Goal: Task Accomplishment & Management: Use online tool/utility

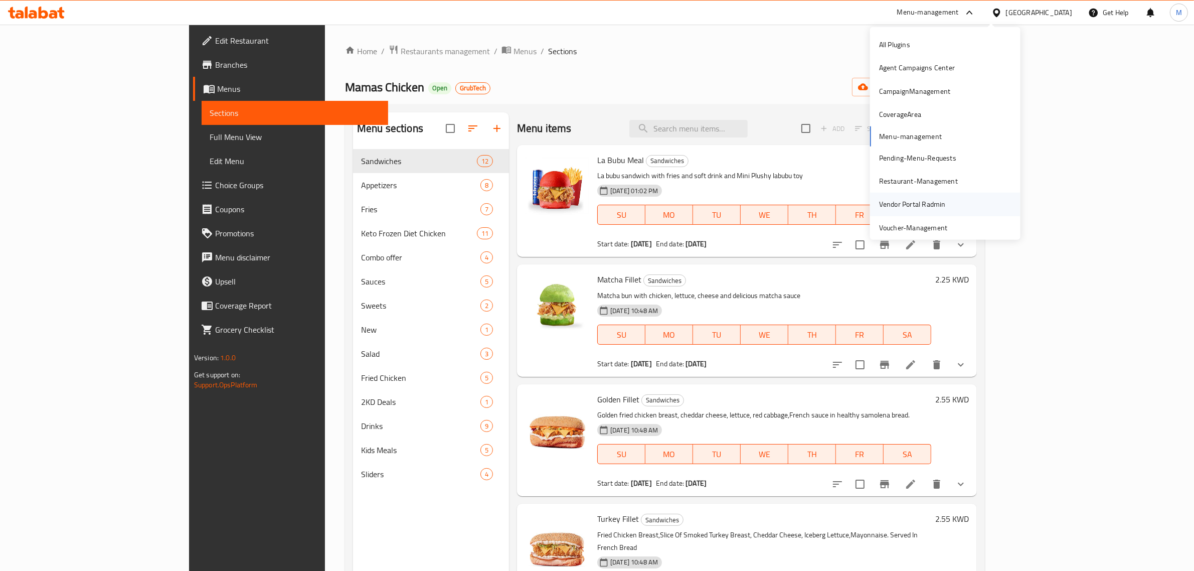
click at [936, 200] on div "Vendor Portal Radmin" at bounding box center [912, 204] width 67 height 11
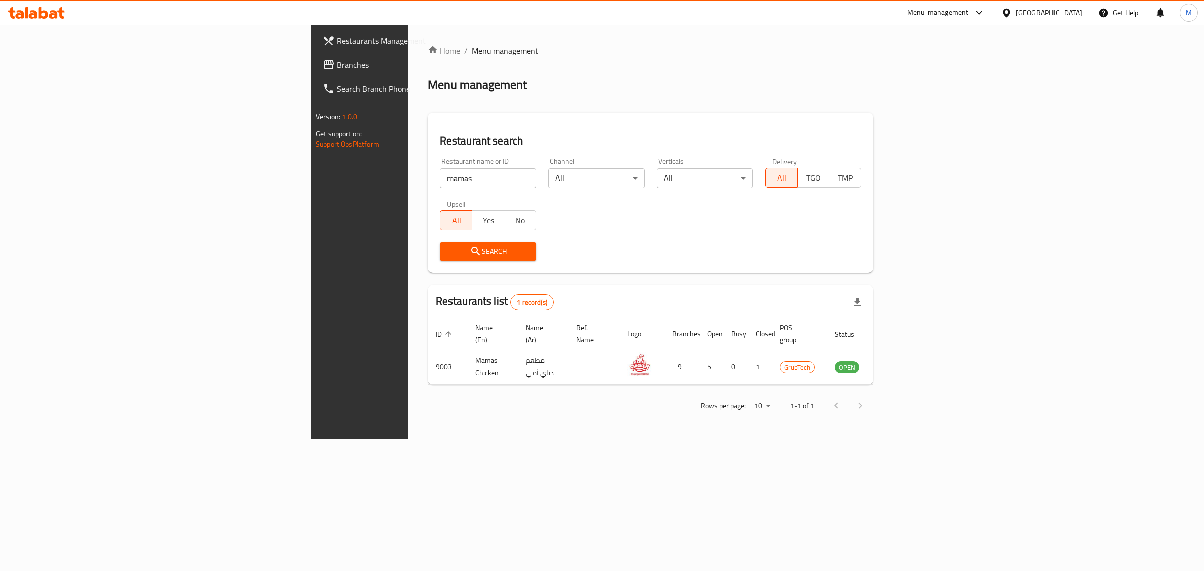
click at [440, 177] on input "mamas" at bounding box center [488, 178] width 96 height 20
type input "chicken tikka"
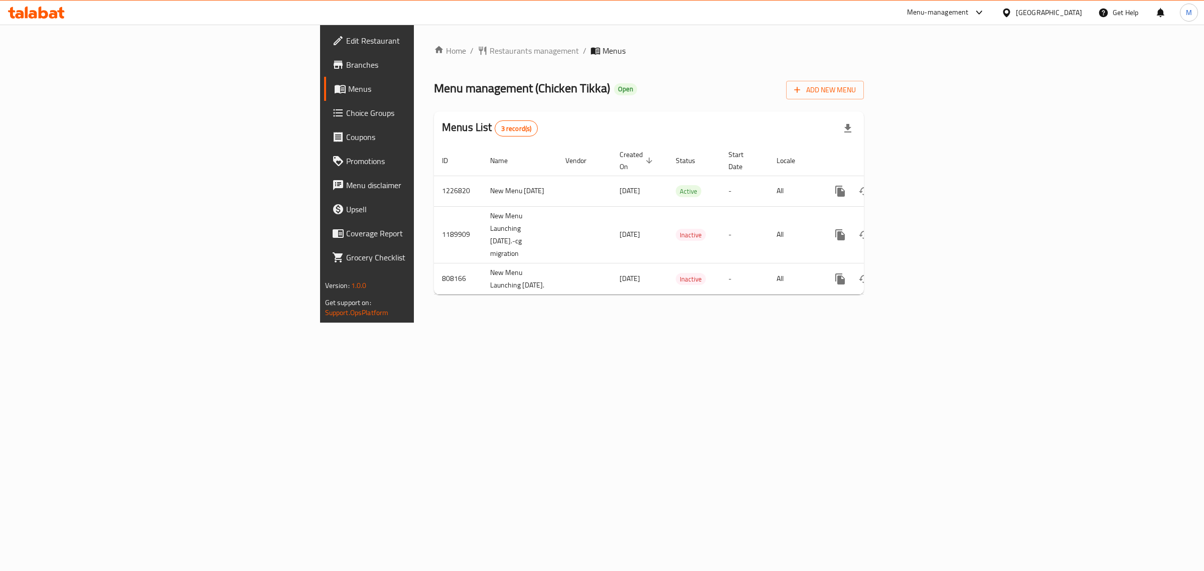
click at [346, 60] on span "Branches" at bounding box center [429, 65] width 167 height 12
